Goal: Information Seeking & Learning: Learn about a topic

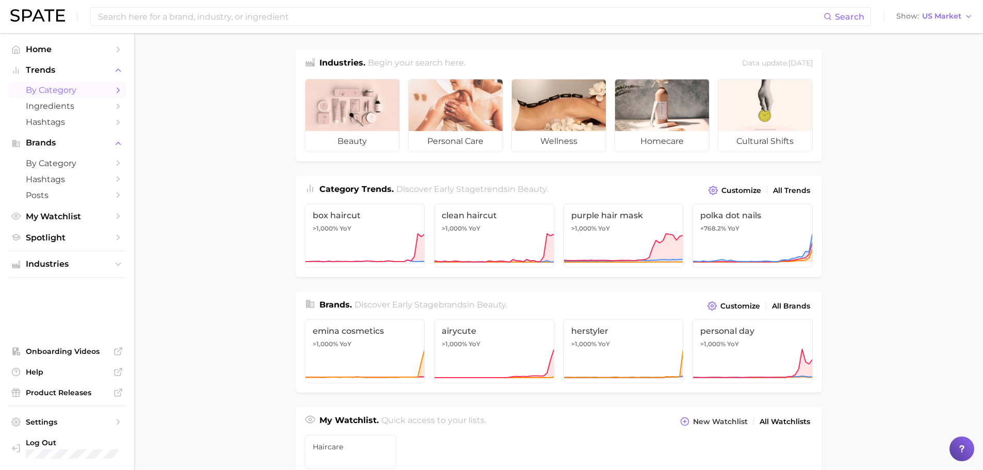
click at [101, 88] on span "by Category" at bounding box center [67, 90] width 83 height 10
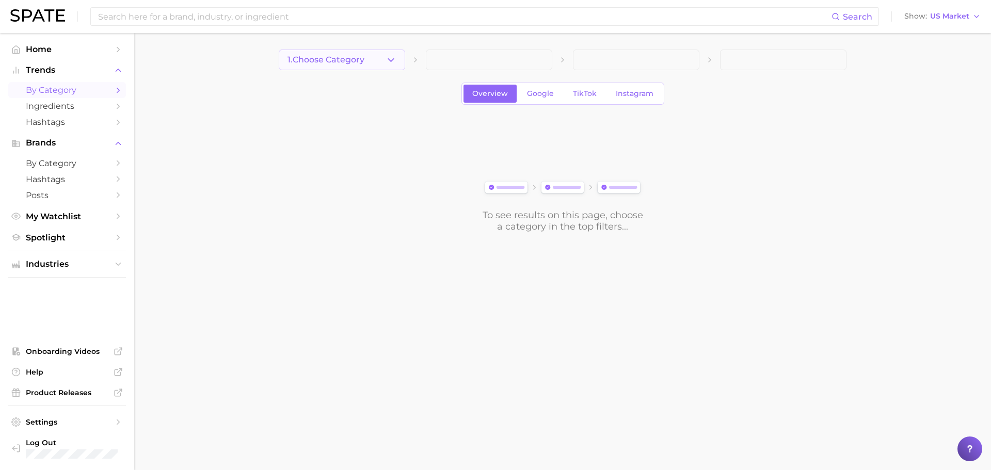
click at [371, 59] on button "1. Choose Category" at bounding box center [342, 60] width 126 height 21
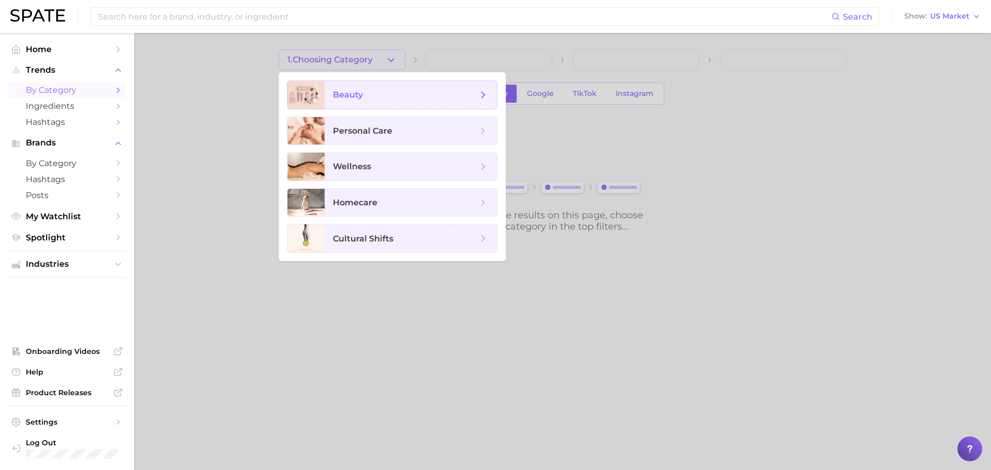
click at [354, 106] on span "beauty" at bounding box center [411, 95] width 172 height 28
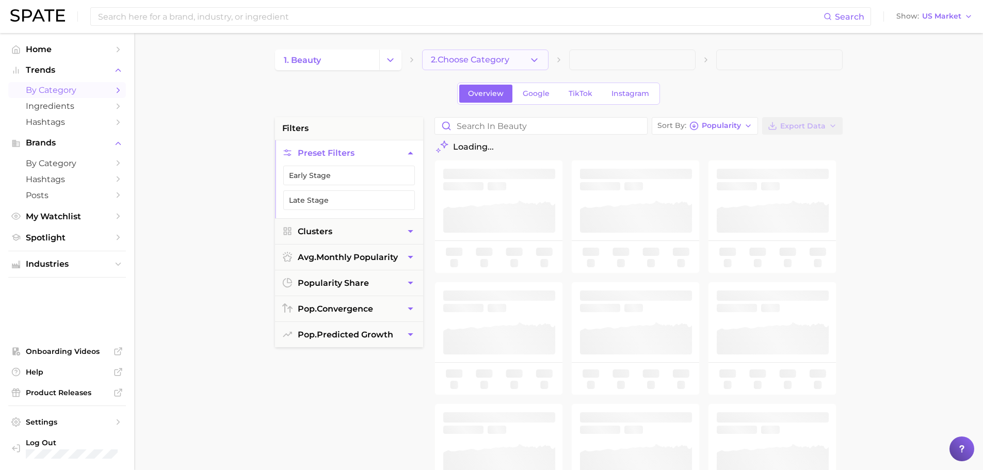
click at [458, 57] on span "2. Choose Category" at bounding box center [470, 59] width 78 height 9
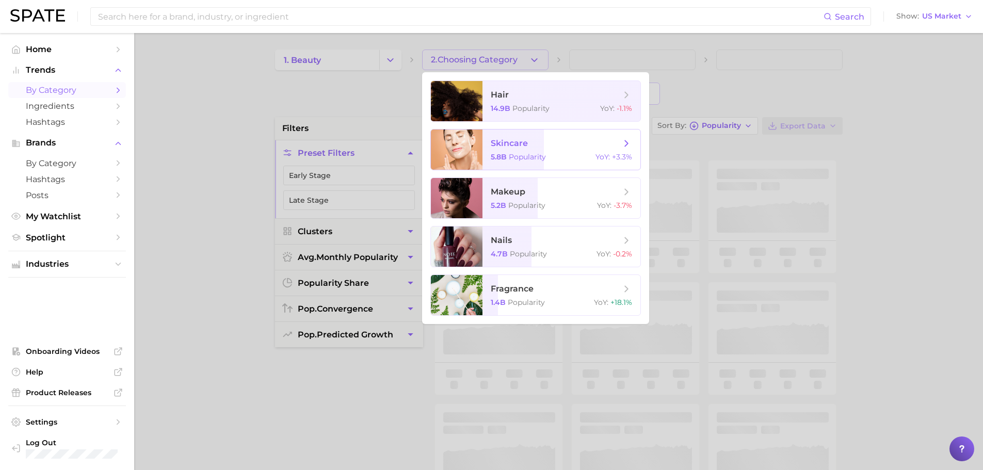
click at [492, 158] on span "5.8b" at bounding box center [499, 156] width 16 height 9
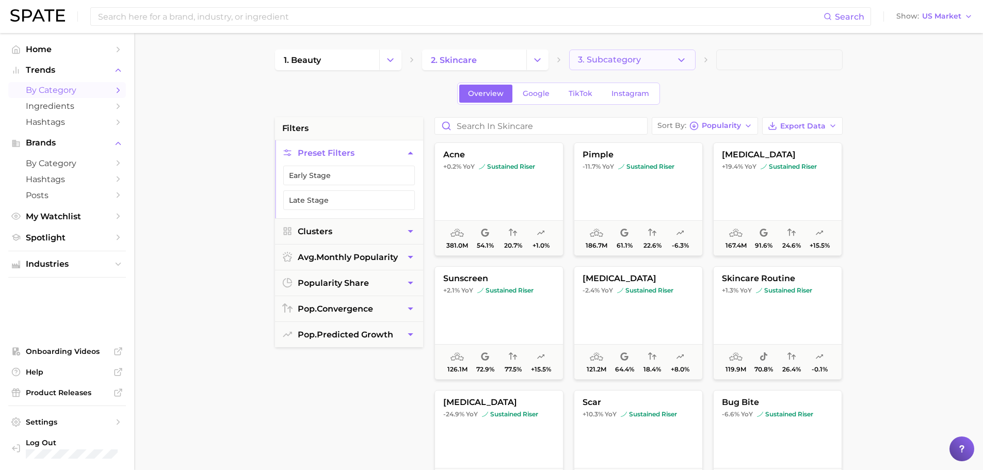
click at [662, 50] on button "3. Subcategory" at bounding box center [632, 60] width 126 height 21
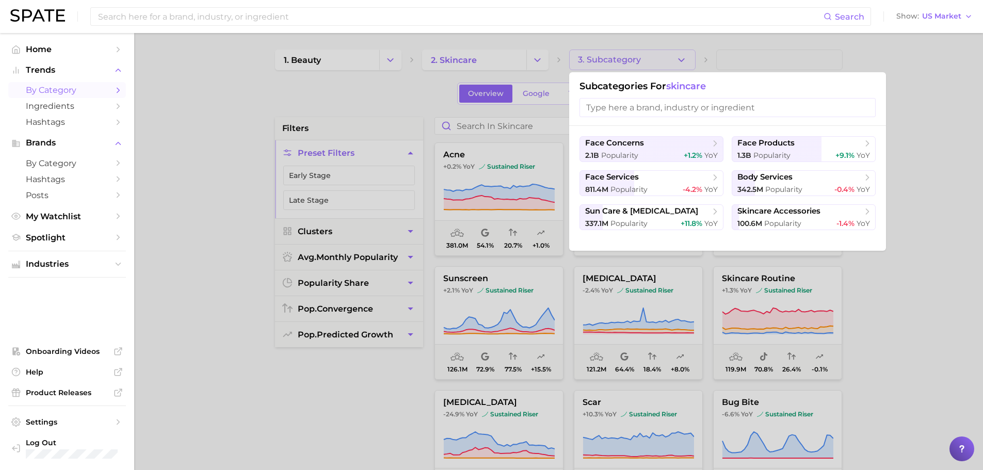
click at [603, 104] on input "search" at bounding box center [727, 107] width 296 height 19
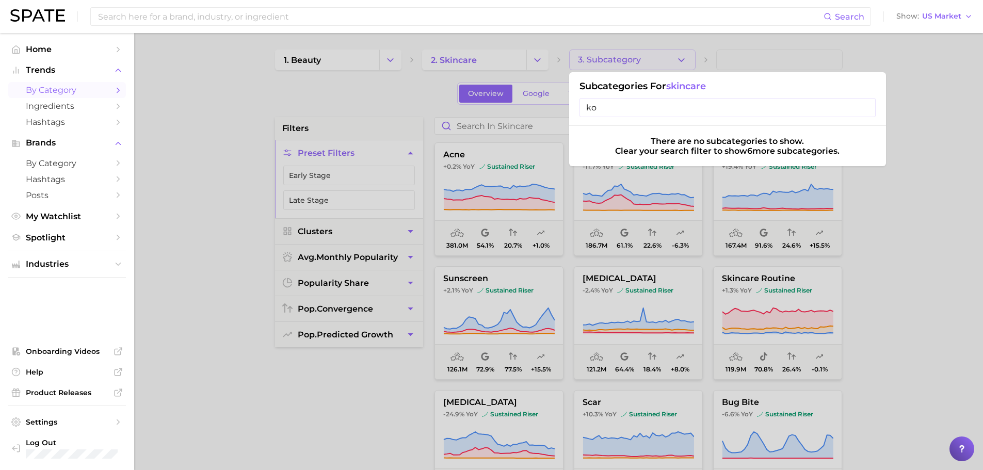
type input "k"
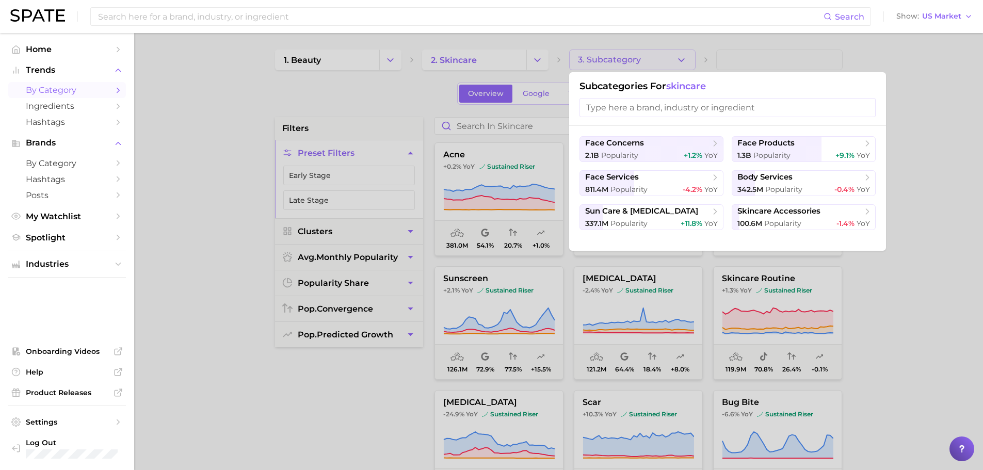
click at [366, 364] on div at bounding box center [491, 235] width 983 height 470
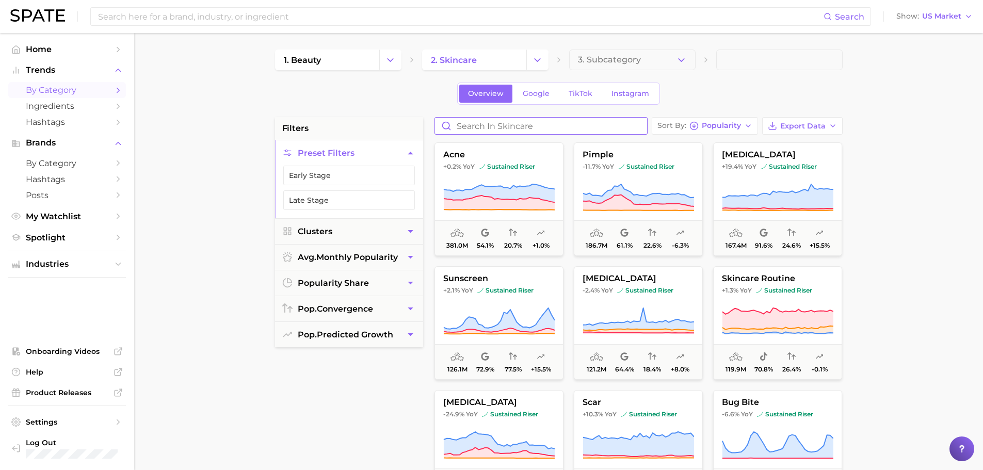
click at [511, 125] on input "Search in skincare" at bounding box center [541, 126] width 212 height 17
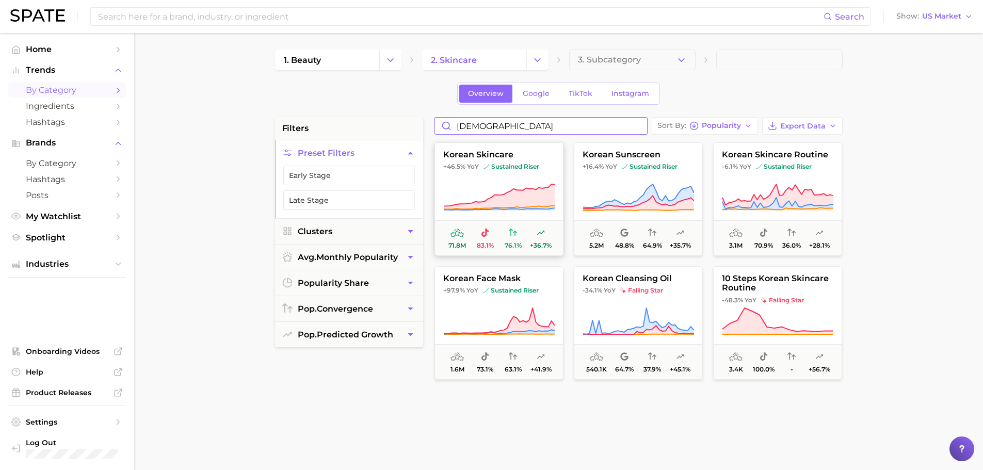
type input "[DEMOGRAPHIC_DATA]"
click at [530, 190] on icon at bounding box center [498, 196] width 111 height 25
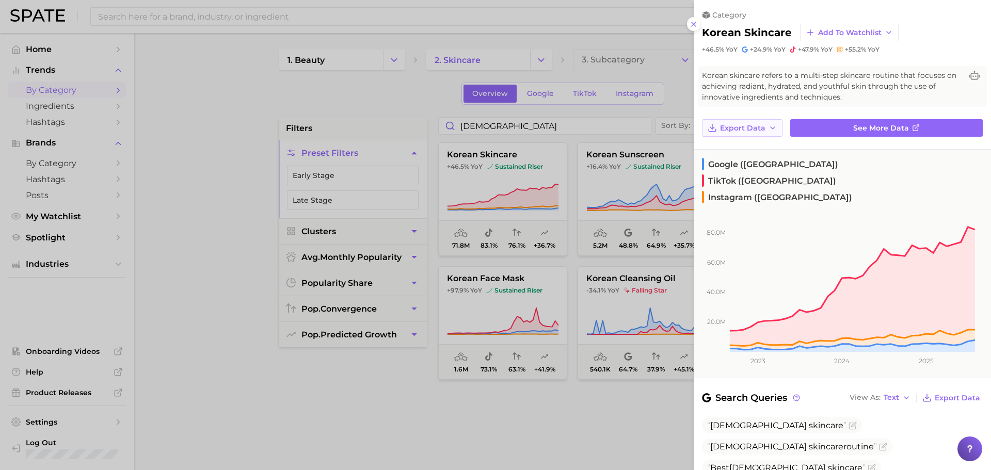
click at [766, 124] on button "Export Data" at bounding box center [742, 128] width 80 height 18
click at [740, 165] on span "Time Series Image" at bounding box center [753, 165] width 69 height 9
click at [395, 372] on div at bounding box center [495, 235] width 991 height 470
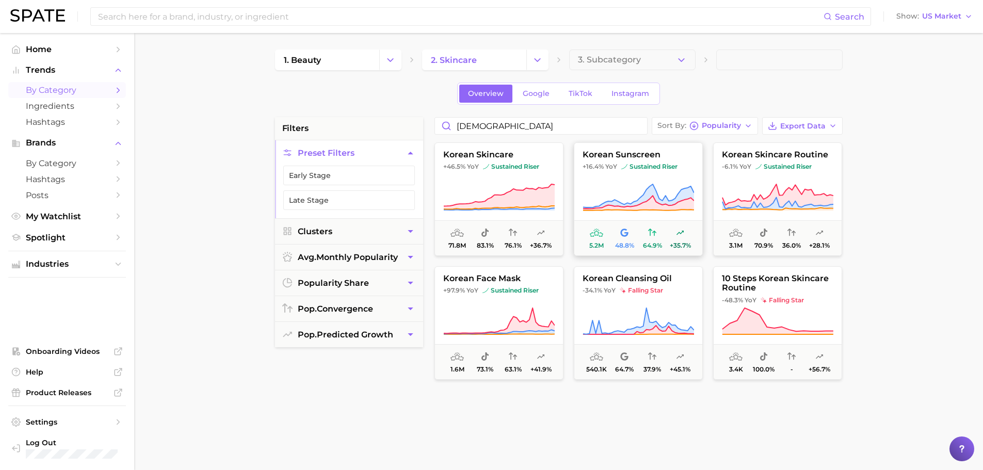
click at [622, 179] on button "korean sunscreen +16.4% YoY sustained riser 5.2m 48.8% 64.9% +35.7%" at bounding box center [638, 198] width 129 height 113
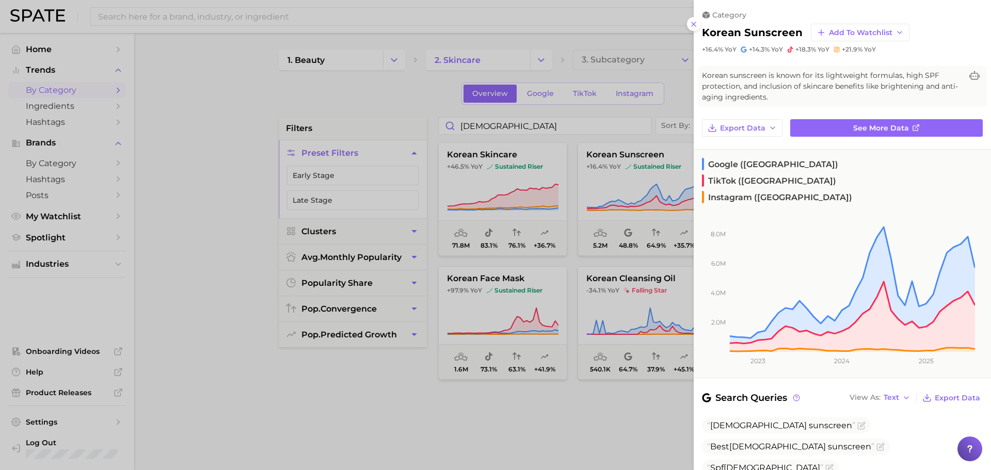
click at [489, 431] on div at bounding box center [495, 235] width 991 height 470
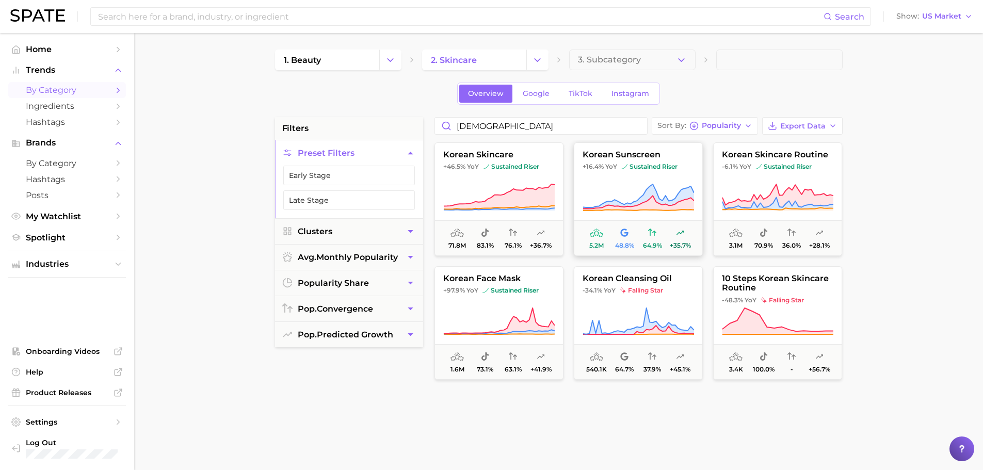
click at [643, 192] on icon at bounding box center [637, 197] width 111 height 29
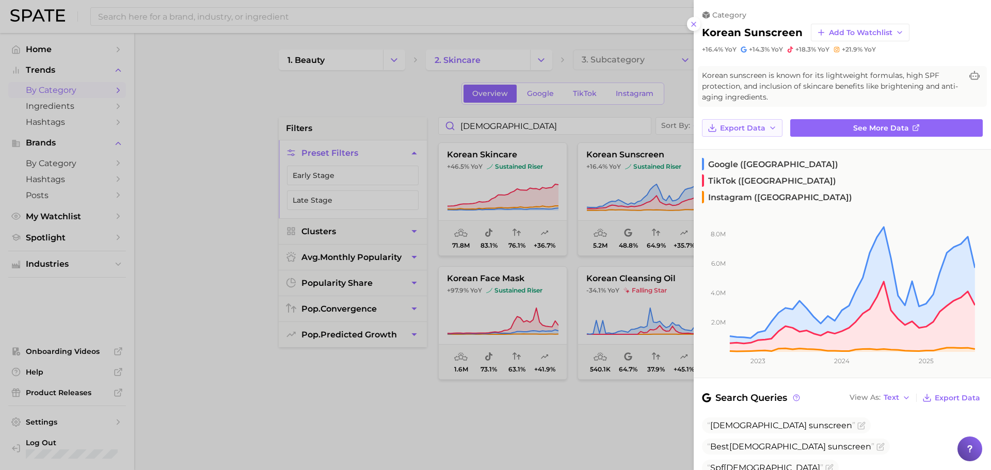
click at [748, 126] on span "Export Data" at bounding box center [742, 128] width 45 height 9
click at [726, 165] on span "Time Series Image" at bounding box center [753, 165] width 69 height 9
click at [566, 285] on div at bounding box center [495, 235] width 991 height 470
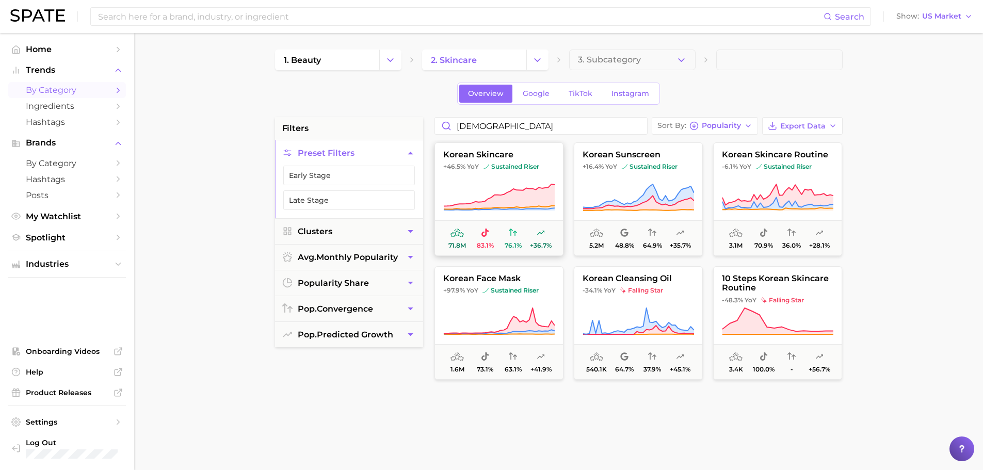
click at [504, 186] on icon at bounding box center [498, 197] width 111 height 29
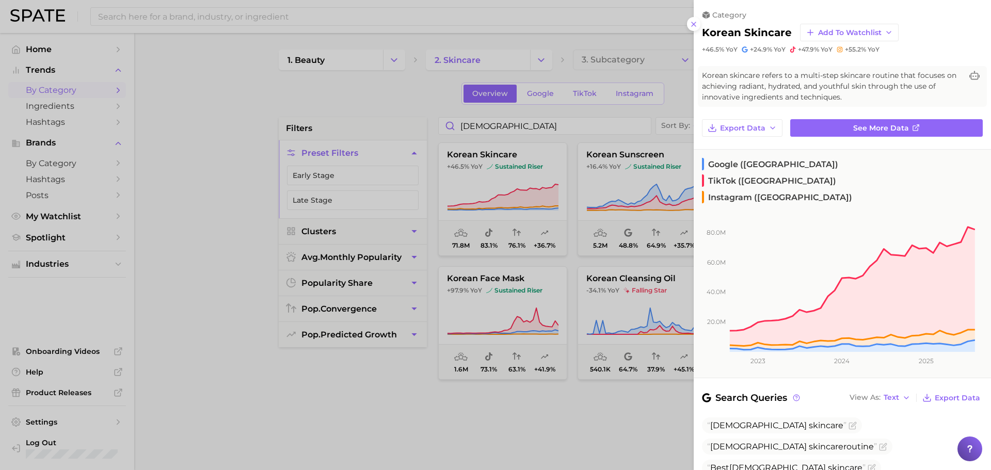
click at [795, 174] on span "TikTok ([GEOGRAPHIC_DATA])" at bounding box center [769, 180] width 134 height 12
click at [809, 123] on link "See more data" at bounding box center [886, 128] width 192 height 18
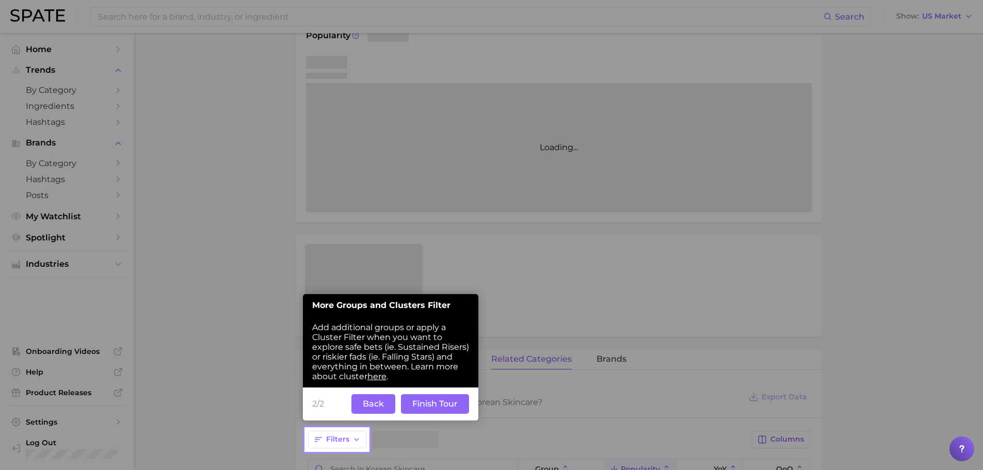
scroll to position [176, 0]
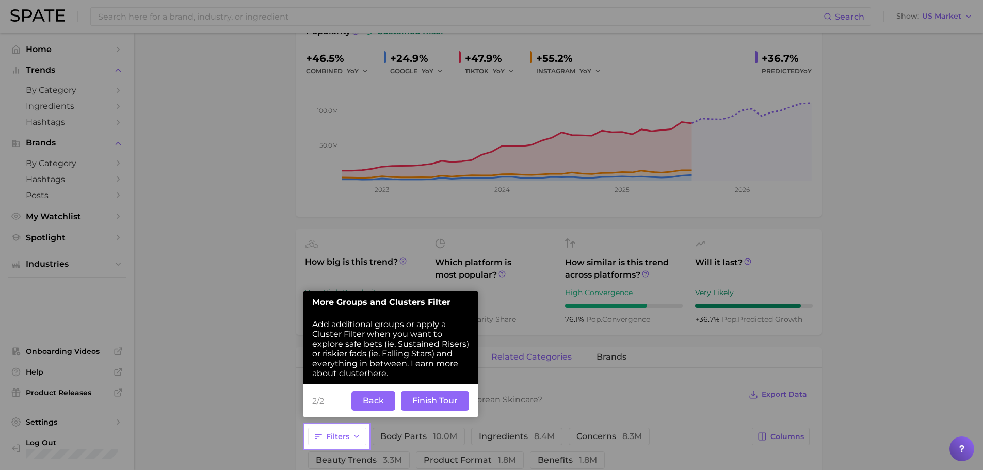
click at [439, 402] on button "Finish Tour" at bounding box center [435, 401] width 68 height 20
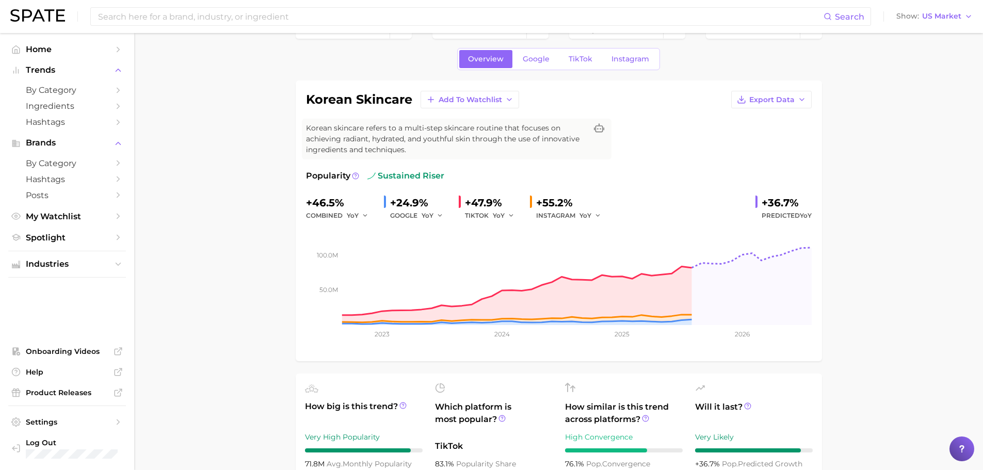
scroll to position [31, 0]
click at [754, 104] on span "Export Data" at bounding box center [771, 100] width 45 height 9
click at [741, 138] on span "Time Series Image" at bounding box center [750, 138] width 69 height 9
click at [577, 67] on link "TikTok" at bounding box center [580, 60] width 41 height 18
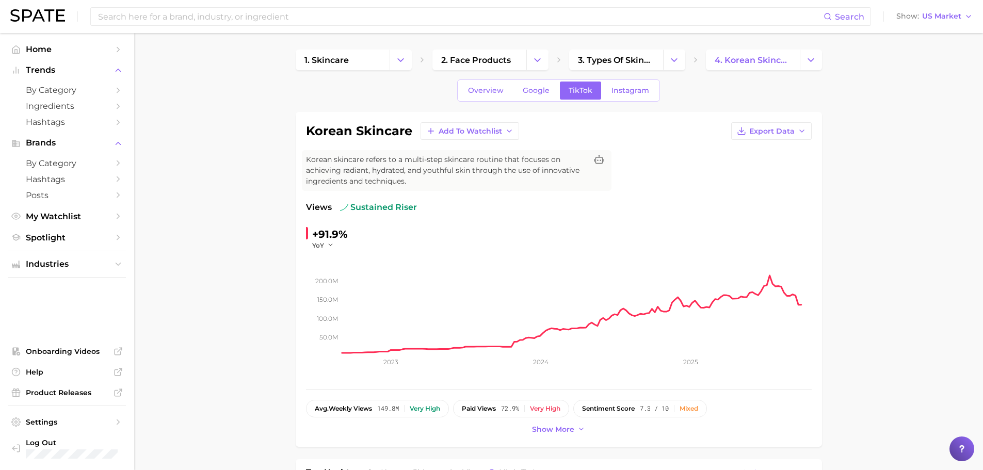
scroll to position [83, 0]
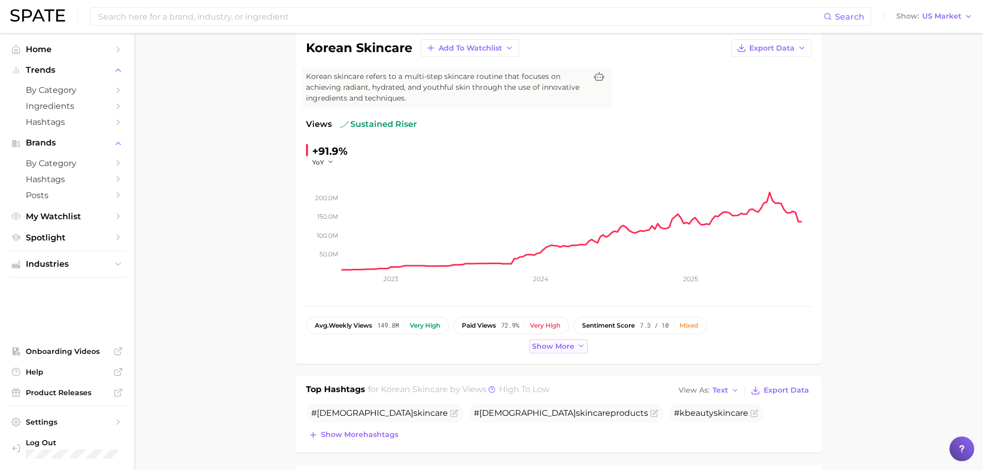
click at [560, 345] on span "Show more" at bounding box center [553, 346] width 42 height 9
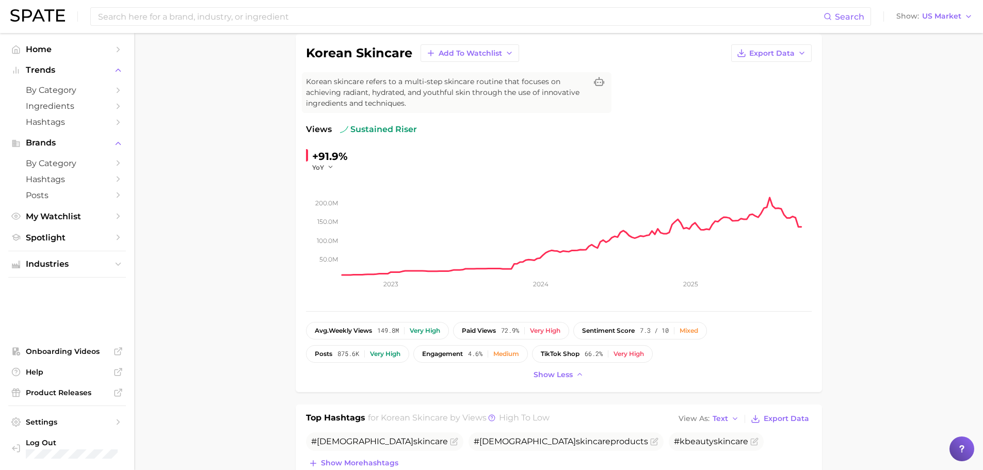
scroll to position [79, 0]
click at [334, 156] on div "+91.9%" at bounding box center [330, 155] width 36 height 17
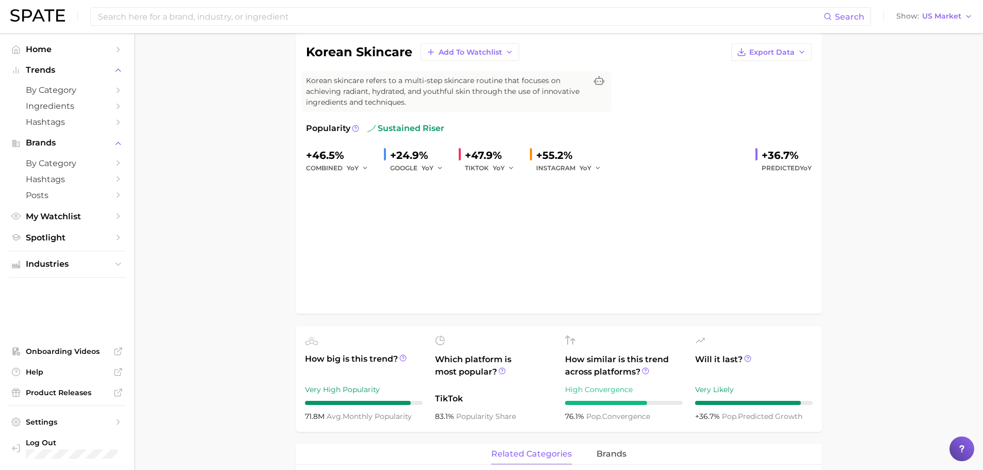
scroll to position [31, 0]
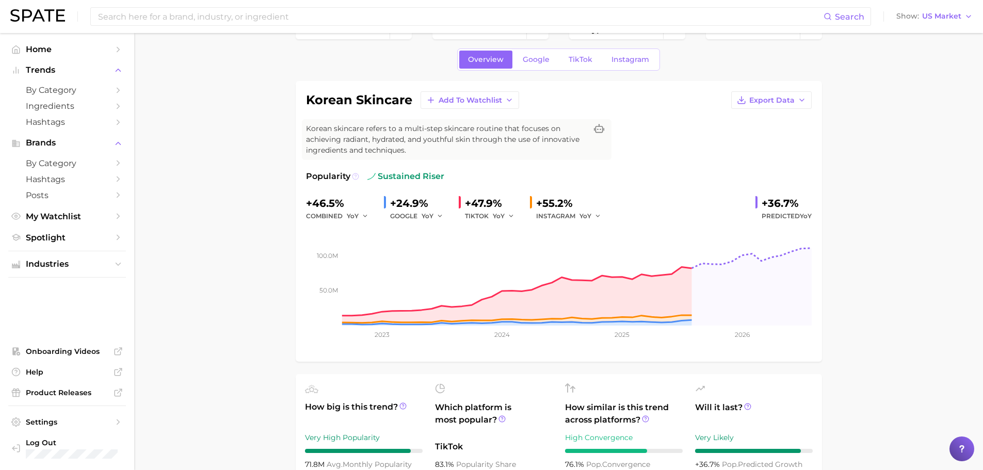
click at [356, 178] on icon at bounding box center [355, 176] width 7 height 7
click at [79, 233] on span "Spotlight" at bounding box center [67, 238] width 83 height 10
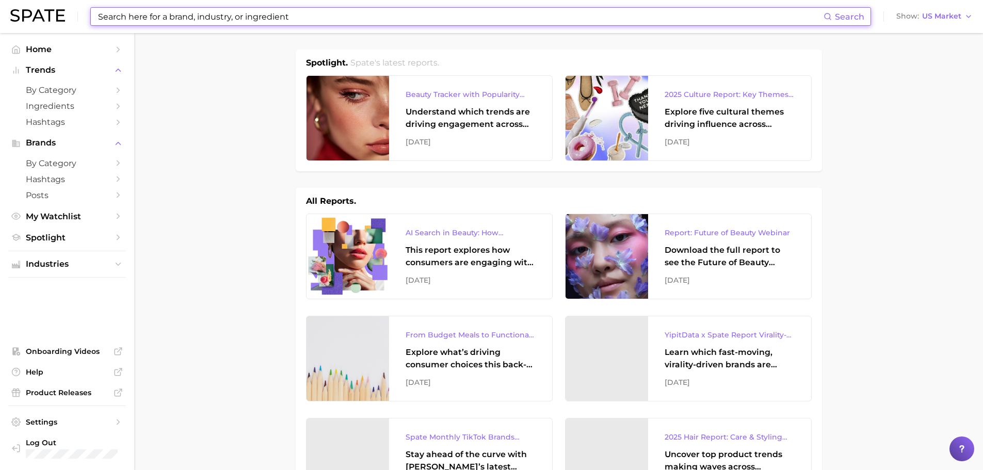
click at [445, 12] on input at bounding box center [460, 17] width 726 height 18
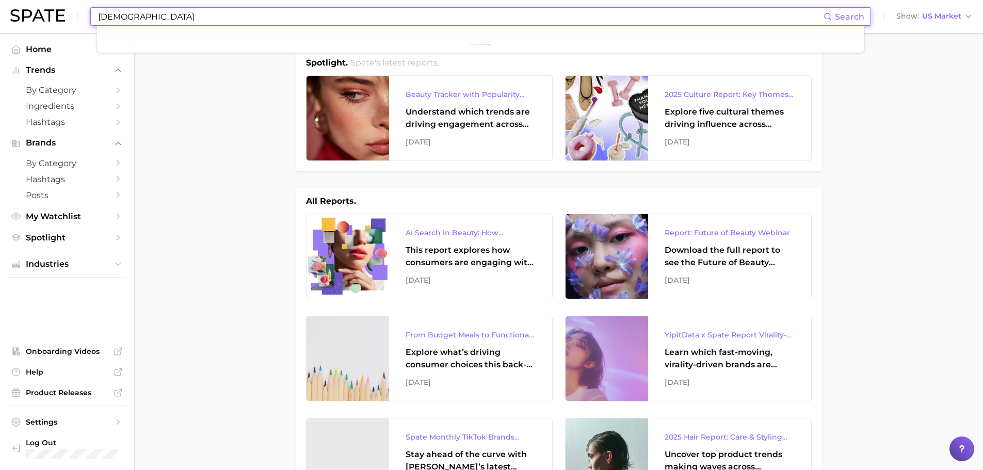
type input "[DEMOGRAPHIC_DATA]"
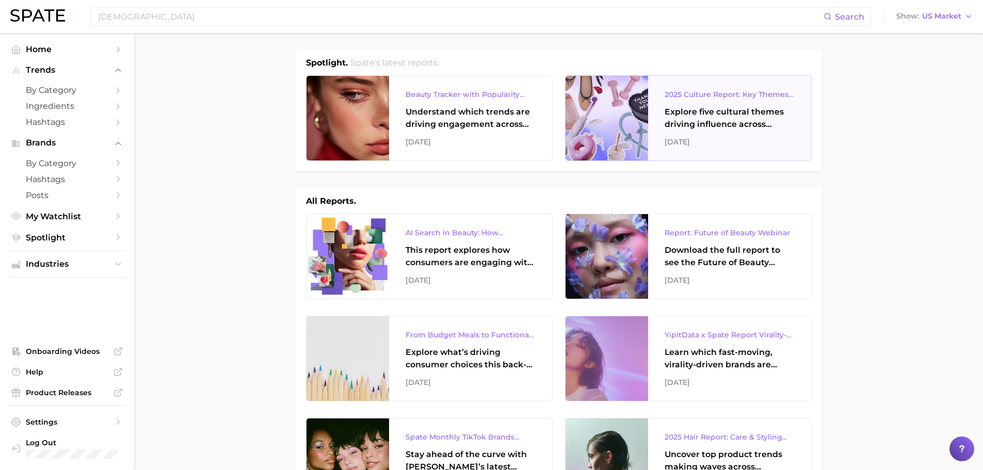
click at [687, 90] on div "2025 Culture Report: Key Themes That Are Shaping Consumer Demand" at bounding box center [729, 94] width 130 height 12
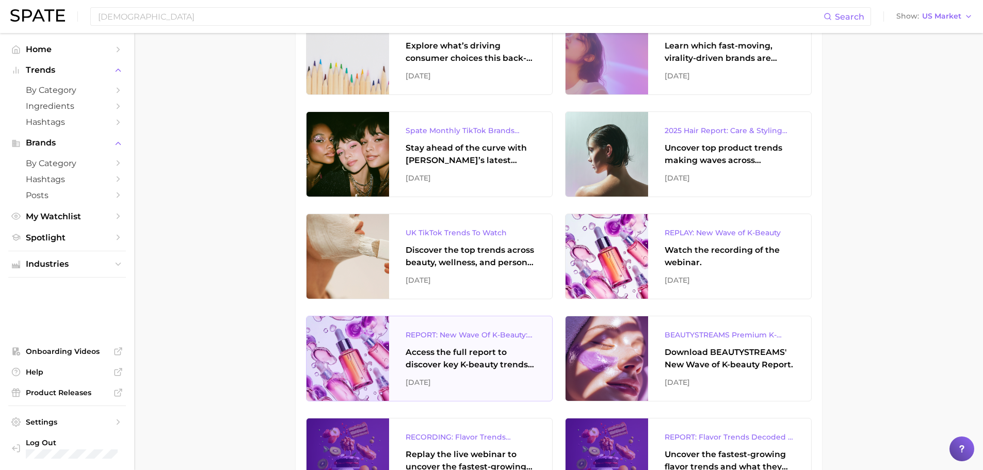
scroll to position [365, 0]
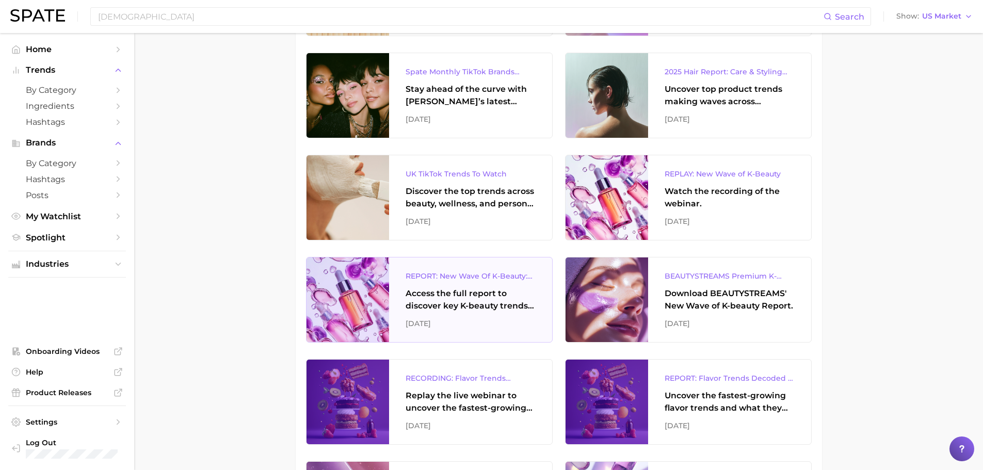
drag, startPoint x: 445, startPoint y: 305, endPoint x: 408, endPoint y: 293, distance: 39.0
click at [408, 293] on div "Access the full report to discover key K-beauty trends influencing [DATE] beaut…" at bounding box center [471, 299] width 130 height 25
